Goal: Task Accomplishment & Management: Use online tool/utility

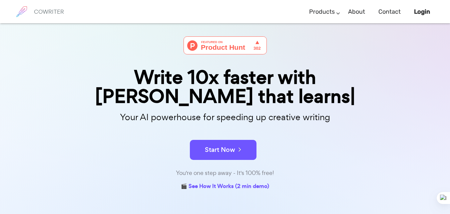
scroll to position [10, 0]
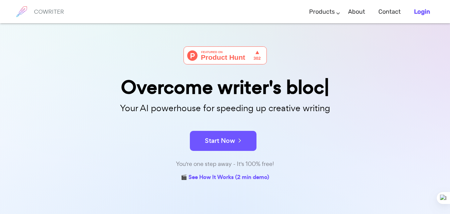
click at [418, 14] on b "Login" at bounding box center [422, 11] width 16 height 7
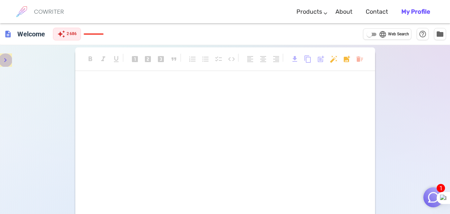
click at [6, 62] on icon "menu" at bounding box center [5, 60] width 8 height 8
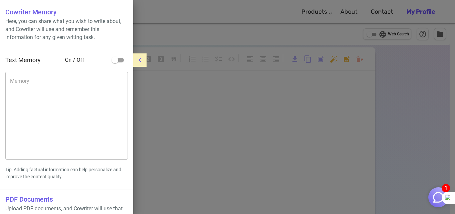
click at [144, 60] on button "menu" at bounding box center [139, 59] width 13 height 13
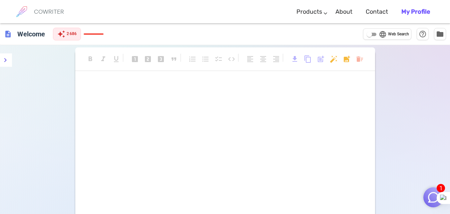
click at [421, 15] on b "My Profile" at bounding box center [415, 11] width 29 height 7
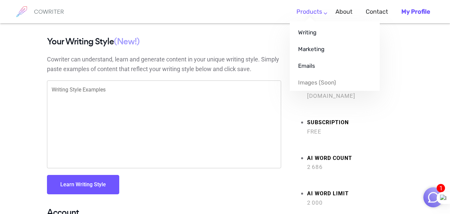
click at [320, 15] on link "Products" at bounding box center [309, 12] width 26 height 20
click at [310, 36] on link "Writing" at bounding box center [335, 32] width 90 height 17
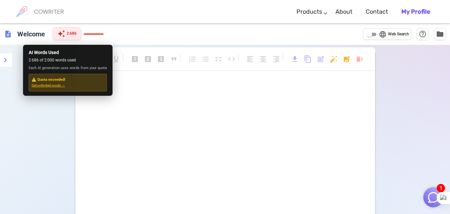
click at [71, 36] on span "2 686" at bounding box center [72, 33] width 10 height 7
click at [65, 32] on span "auto_awesome" at bounding box center [61, 34] width 8 height 8
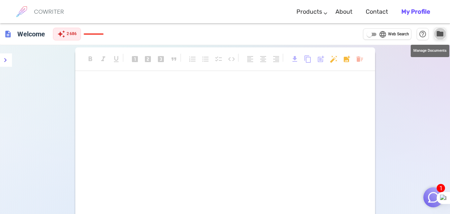
click at [440, 35] on span "folder" at bounding box center [440, 34] width 8 height 8
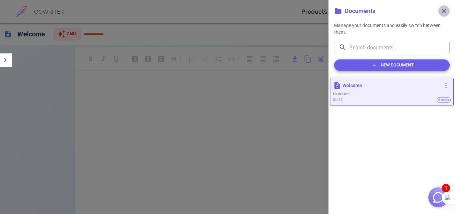
click at [444, 12] on span "close" at bounding box center [444, 11] width 8 height 8
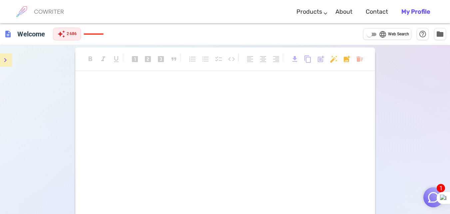
click at [5, 62] on icon "menu" at bounding box center [5, 60] width 8 height 8
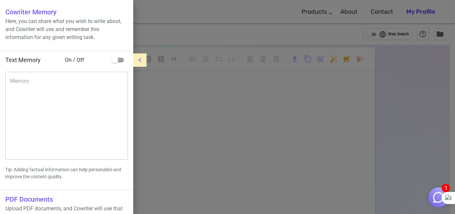
drag, startPoint x: 140, startPoint y: 136, endPoint x: 134, endPoint y: 176, distance: 41.1
click at [134, 176] on div "Cowriter Memory Here, you can share what you wish to write about, and Cowriter …" at bounding box center [227, 107] width 455 height 214
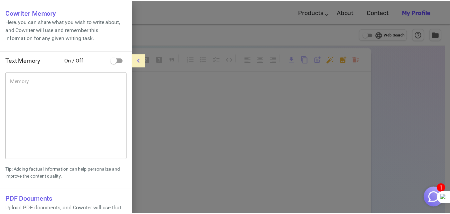
scroll to position [37, 0]
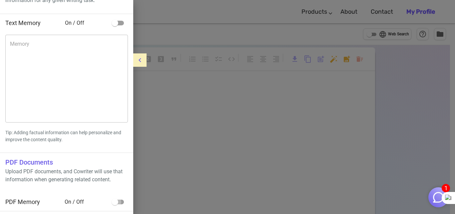
click at [123, 206] on input "checkbox" at bounding box center [115, 201] width 38 height 13
checkbox input "true"
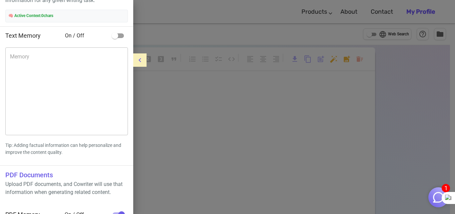
click at [187, 147] on div at bounding box center [227, 107] width 455 height 214
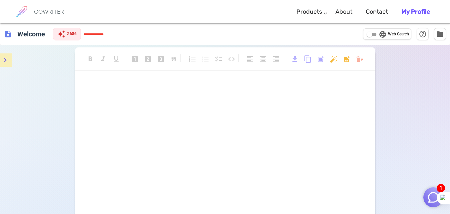
click at [398, 34] on span "Web Search" at bounding box center [398, 34] width 21 height 7
click at [381, 34] on input "language Web Search" at bounding box center [369, 34] width 24 height 8
checkbox input "true"
click at [148, 91] on div "﻿ ﻿" at bounding box center [225, 91] width 283 height 22
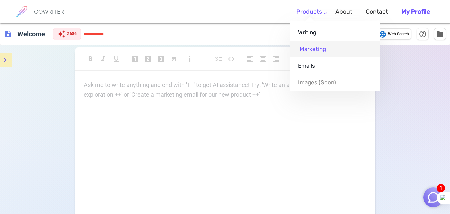
click at [316, 48] on link "Marketing" at bounding box center [335, 49] width 90 height 17
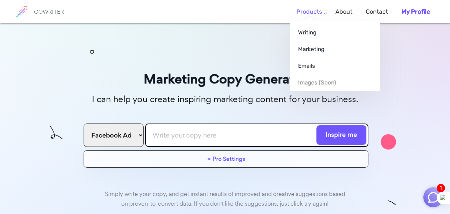
click at [328, 16] on li "Products Writing Marketing Emails Images (soon)" at bounding box center [309, 12] width 39 height 20
click at [315, 33] on link "Writing" at bounding box center [335, 32] width 90 height 17
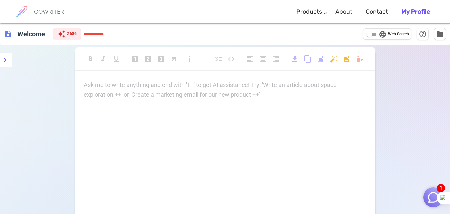
click at [395, 35] on span "Web Search" at bounding box center [398, 34] width 21 height 7
click at [381, 35] on input "language Web Search" at bounding box center [369, 34] width 24 height 8
checkbox input "true"
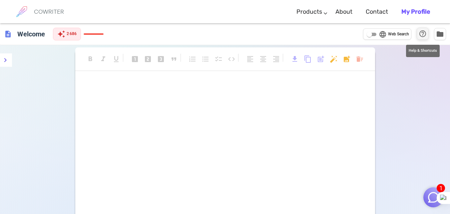
click at [423, 34] on span "help_outline" at bounding box center [423, 34] width 8 height 8
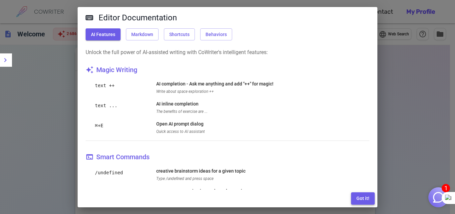
click at [370, 198] on button "Got it!" at bounding box center [363, 198] width 24 height 12
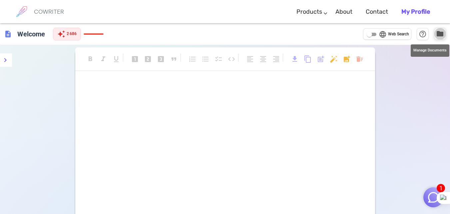
click at [440, 34] on span "folder" at bounding box center [440, 34] width 8 height 8
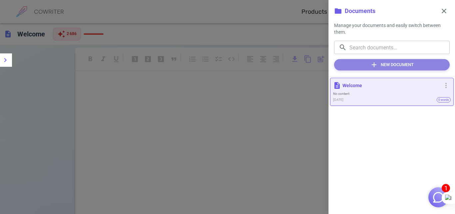
click at [418, 64] on button "add New Document" at bounding box center [392, 64] width 116 height 11
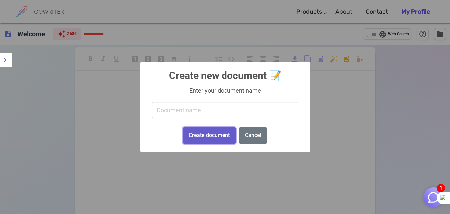
click at [225, 128] on button "Create document" at bounding box center [209, 135] width 53 height 16
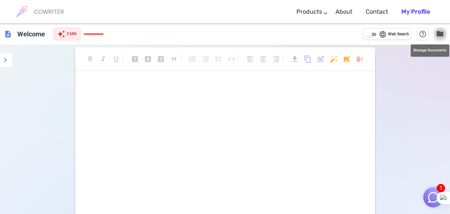
click at [442, 36] on span "folder" at bounding box center [440, 34] width 8 height 8
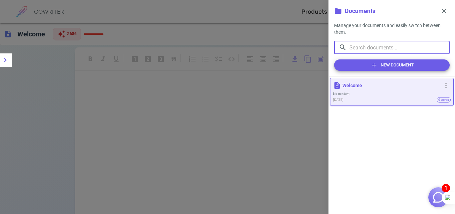
click at [433, 46] on input "text" at bounding box center [399, 47] width 100 height 13
click at [319, 50] on div at bounding box center [227, 107] width 455 height 214
